Goal: Task Accomplishment & Management: Manage account settings

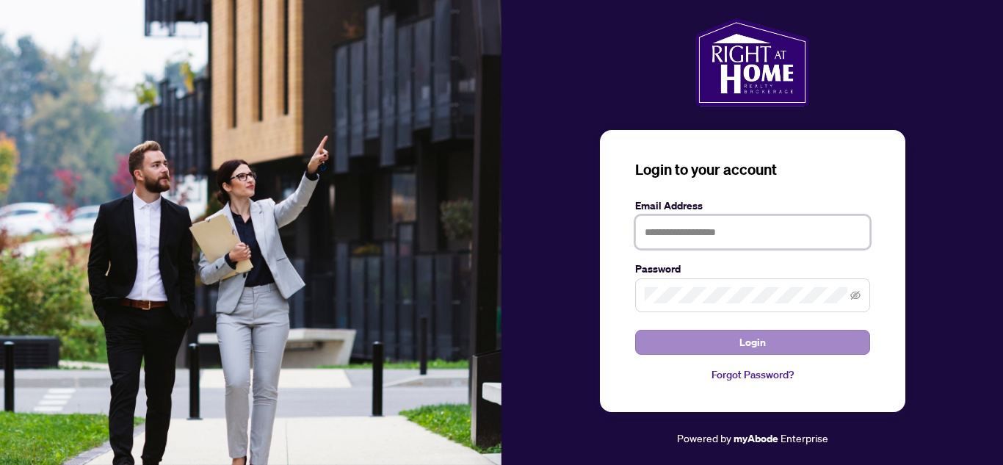
type input "**********"
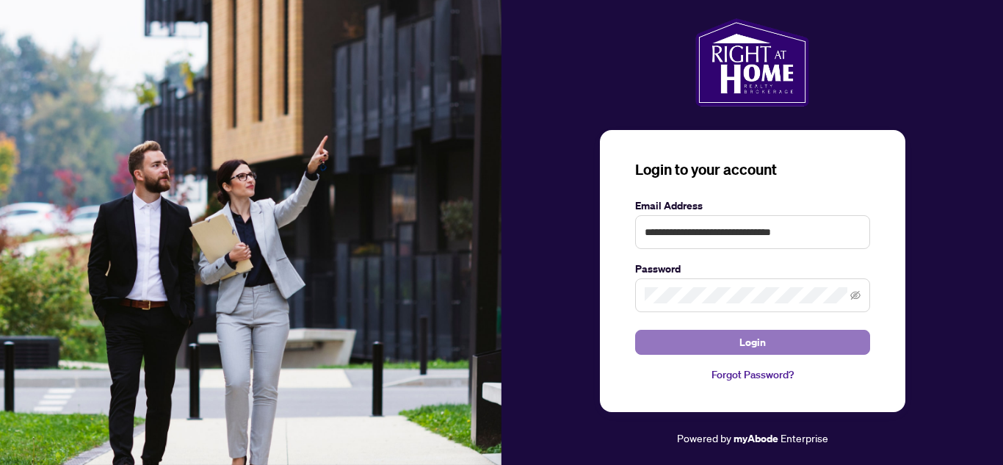
click at [670, 340] on button "Login" at bounding box center [752, 342] width 235 height 25
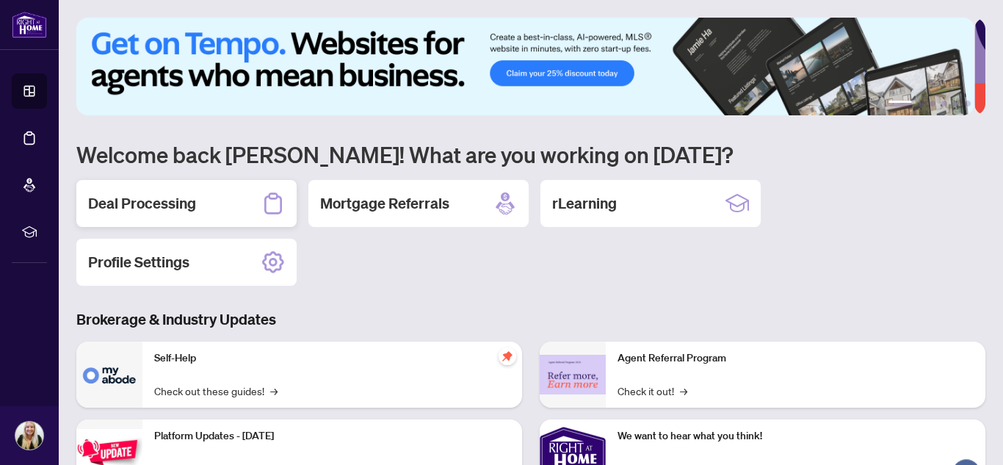
click at [195, 206] on h2 "Deal Processing" at bounding box center [142, 203] width 108 height 21
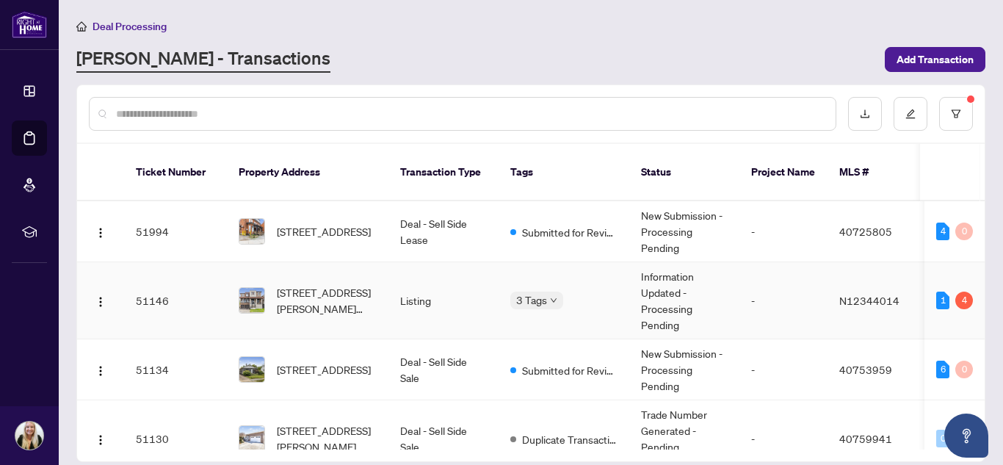
click at [322, 284] on span "[STREET_ADDRESS][PERSON_NAME][PERSON_NAME]" at bounding box center [327, 300] width 100 height 32
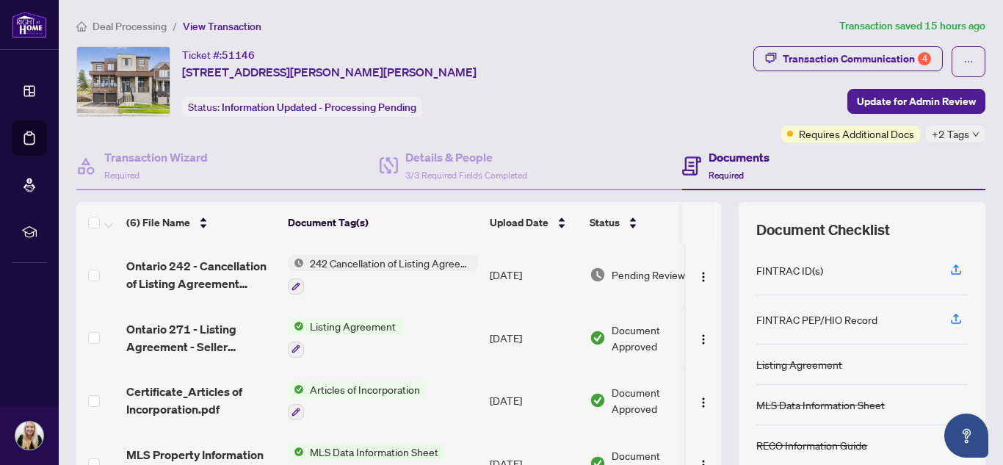
click at [839, 70] on span "Transaction Communication 4" at bounding box center [847, 61] width 189 height 31
click at [838, 62] on div "Transaction Communication 4" at bounding box center [856, 58] width 148 height 23
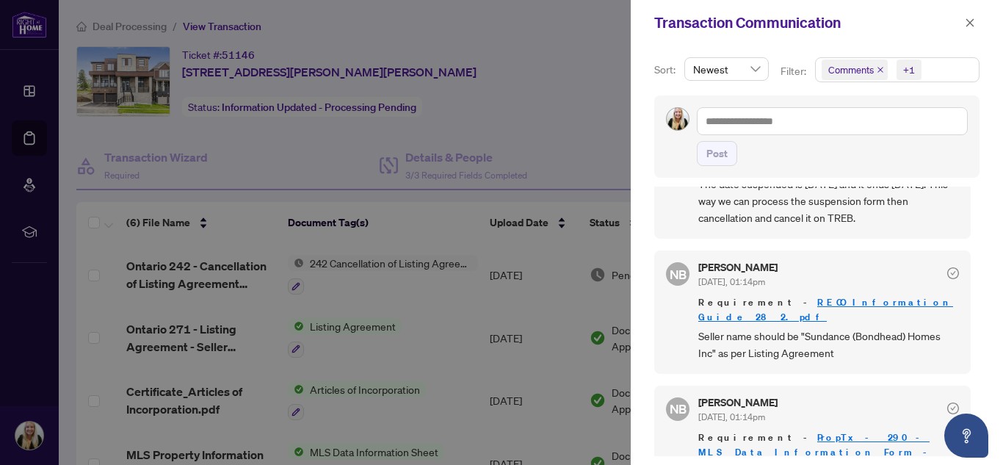
scroll to position [147, 0]
